Goal: Task Accomplishment & Management: Use online tool/utility

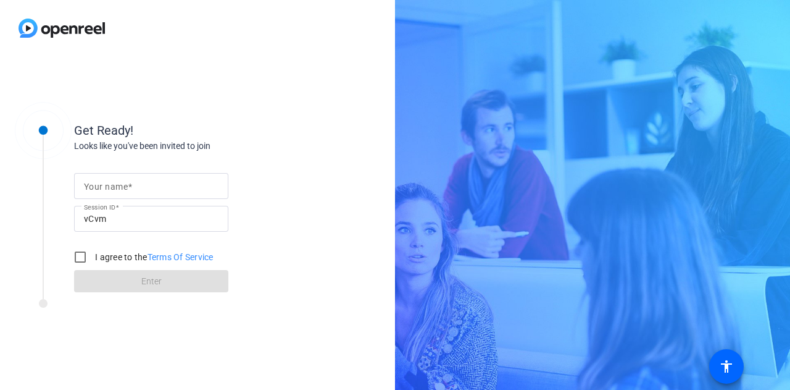
click at [103, 182] on mat-label "Your name" at bounding box center [106, 187] width 44 height 10
click at [103, 182] on input "Your name" at bounding box center [151, 185] width 135 height 15
click at [105, 187] on input "Your name" at bounding box center [151, 185] width 135 height 15
type input "[PERSON_NAME]"
click at [82, 257] on input "I agree to the Terms Of Service" at bounding box center [80, 257] width 25 height 25
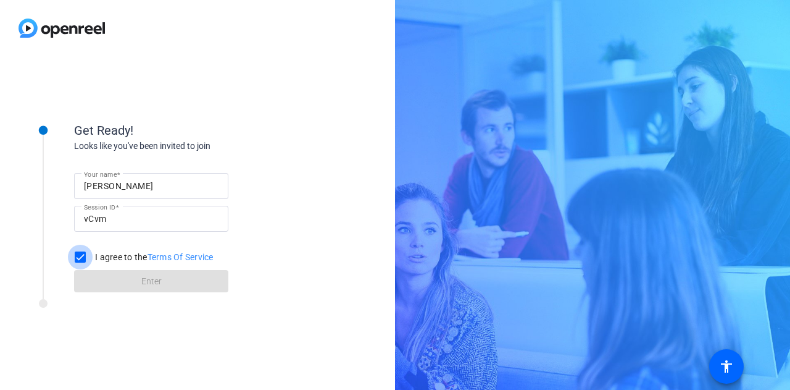
checkbox input "true"
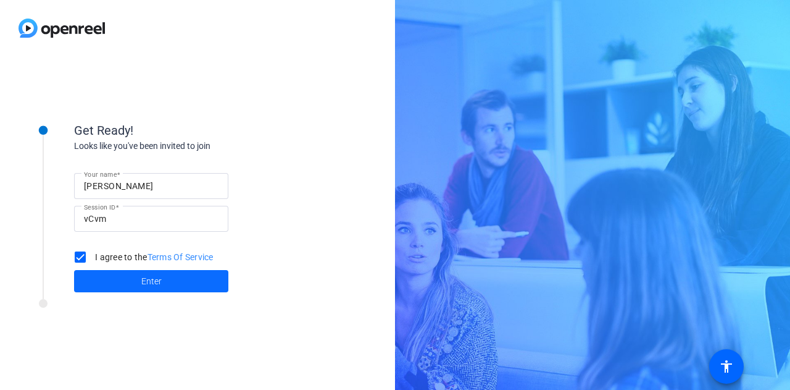
click at [121, 277] on span at bounding box center [151, 281] width 154 height 30
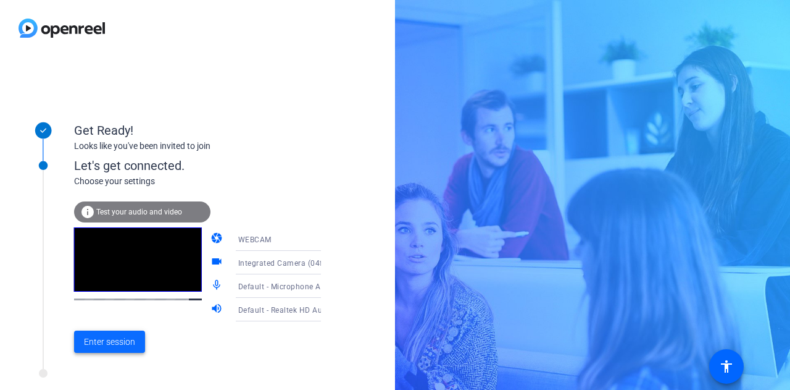
click at [120, 340] on span "Enter session" at bounding box center [109, 341] width 51 height 13
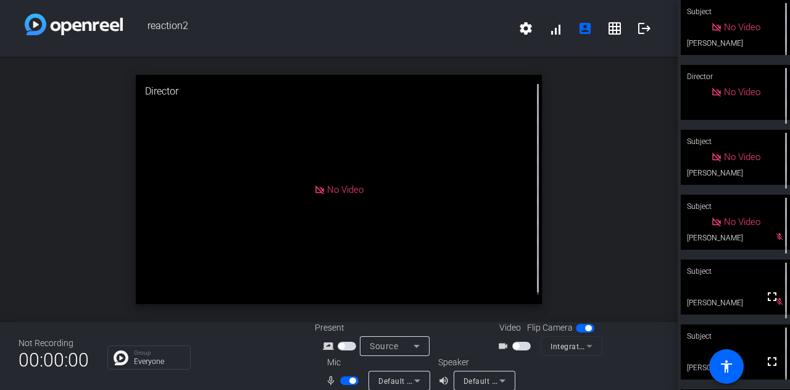
scroll to position [64, 0]
drag, startPoint x: 340, startPoint y: 378, endPoint x: 762, endPoint y: 340, distance: 423.5
click at [340, 378] on span "button" at bounding box center [349, 380] width 19 height 9
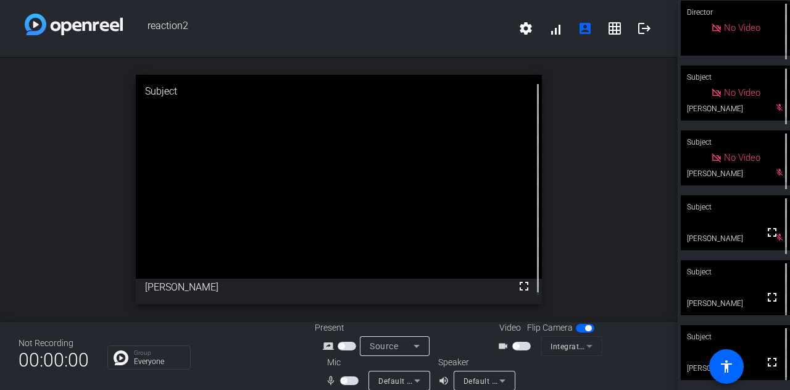
click at [299, 370] on div "Not Recording 00:00:00 Group Everyone Present screen_share_outline Source Video…" at bounding box center [339, 356] width 678 height 68
click at [347, 379] on span "button" at bounding box center [349, 380] width 19 height 9
click at [343, 380] on span "button" at bounding box center [349, 380] width 19 height 9
click at [351, 378] on span "button" at bounding box center [349, 380] width 19 height 9
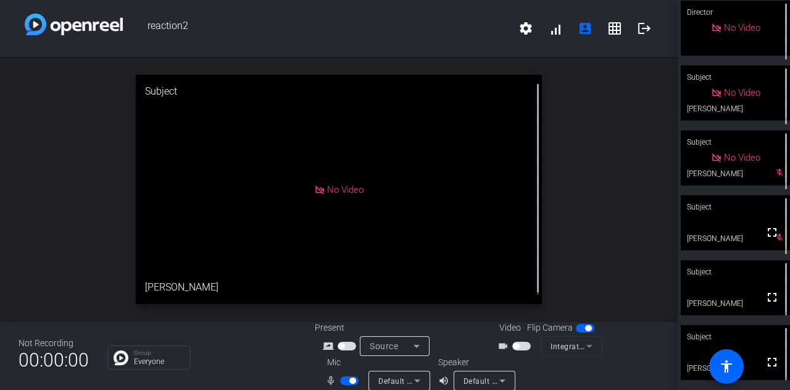
click at [343, 381] on span "button" at bounding box center [349, 380] width 19 height 9
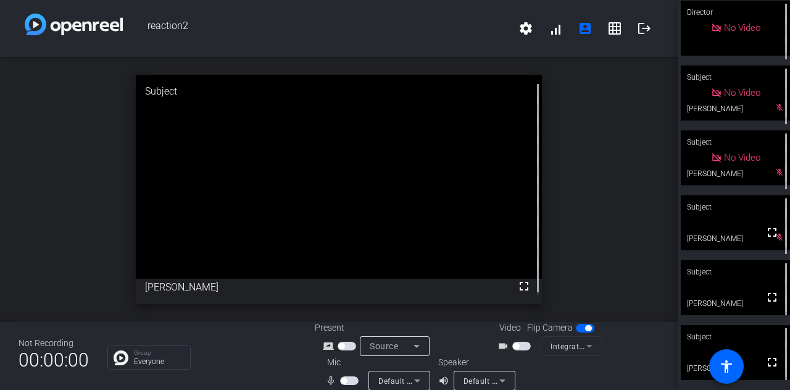
click at [349, 381] on span "button" at bounding box center [349, 380] width 19 height 9
click at [345, 377] on span "button" at bounding box center [349, 380] width 19 height 9
click at [278, 374] on div "Not Recording 00:00:00 Group Everyone Present screen_share_outline Source Video…" at bounding box center [339, 356] width 678 height 68
click at [281, 367] on div "Group Everyone" at bounding box center [201, 357] width 189 height 24
click at [353, 379] on span "button" at bounding box center [349, 380] width 19 height 9
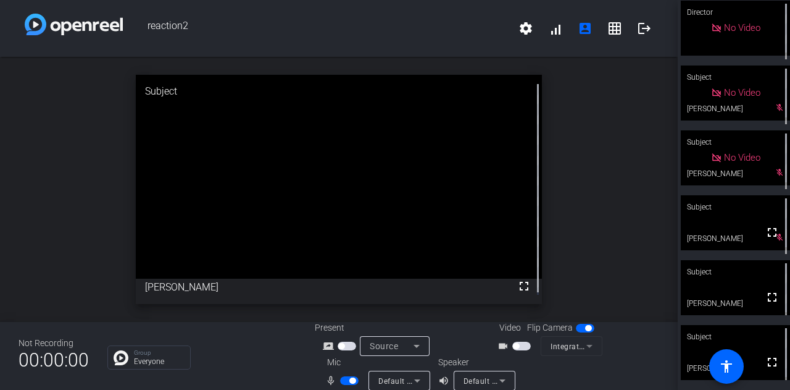
click at [340, 382] on span "button" at bounding box center [349, 380] width 19 height 9
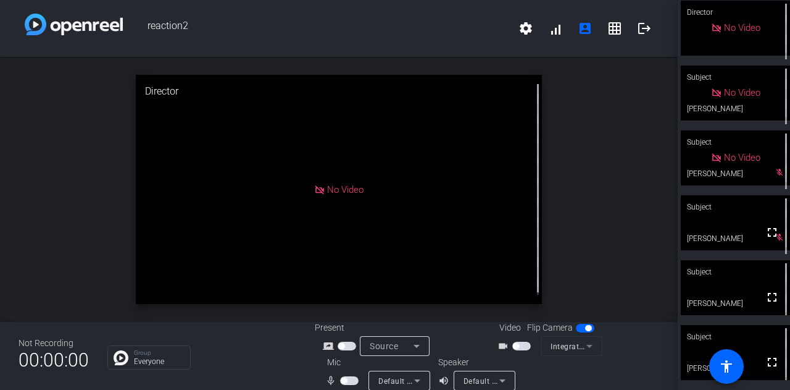
click at [347, 379] on span "button" at bounding box center [349, 380] width 19 height 9
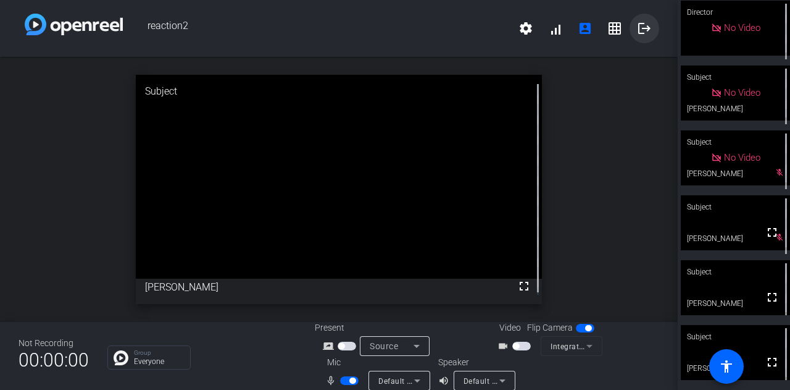
click at [637, 26] on mat-icon "logout" at bounding box center [644, 28] width 15 height 15
